Goal: Information Seeking & Learning: Learn about a topic

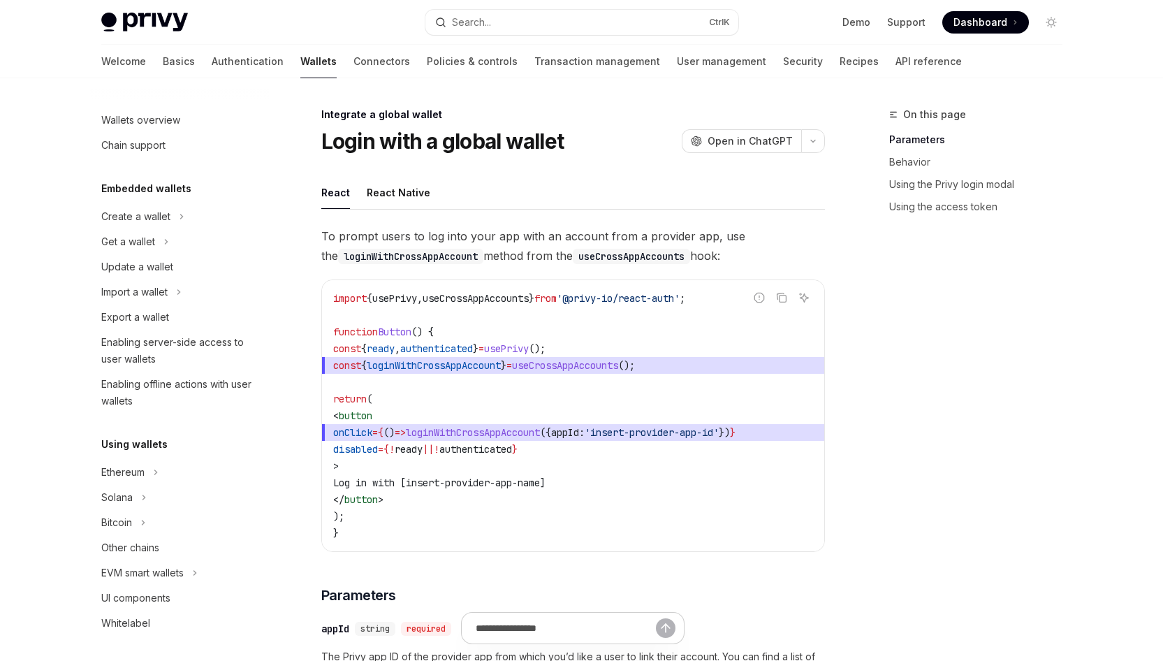
scroll to position [715, 0]
